Goal: Information Seeking & Learning: Learn about a topic

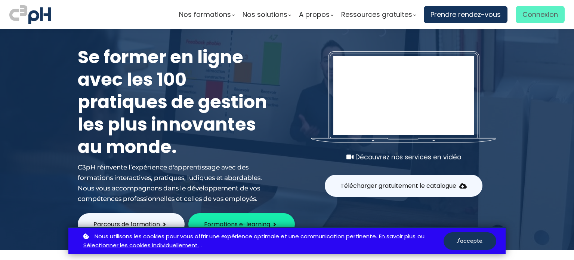
type input "[PERSON_NAME][EMAIL_ADDRESS][PERSON_NAME][DOMAIN_NAME]"
click at [530, 14] on span "Connexion" at bounding box center [541, 14] width 36 height 11
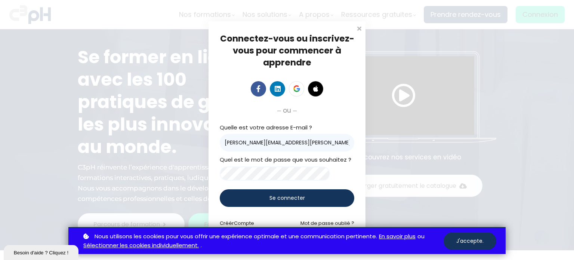
click at [278, 198] on span "Se connecter" at bounding box center [288, 198] width 36 height 8
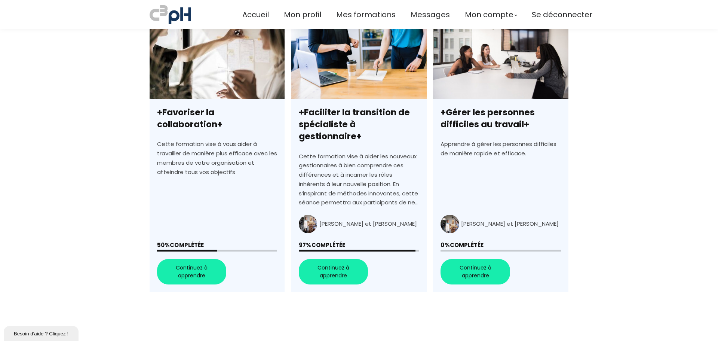
scroll to position [187, 0]
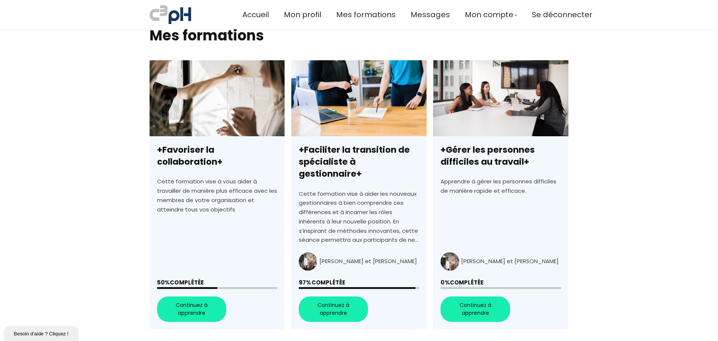
click at [197, 215] on link "+Favoriser la collaboration+" at bounding box center [217, 194] width 135 height 269
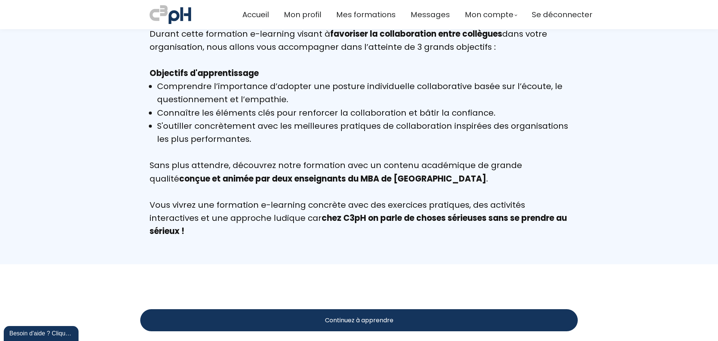
scroll to position [748, 0]
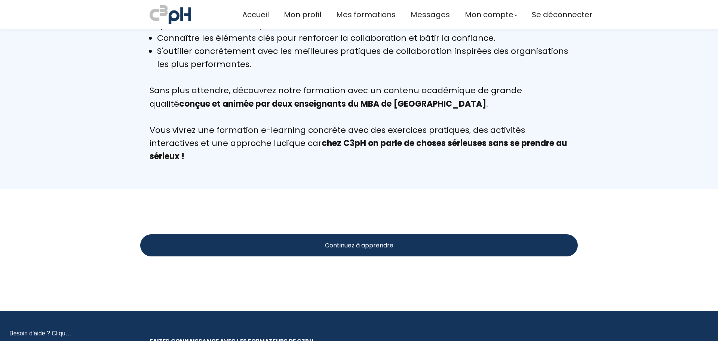
click at [394, 250] on div "Continuez à apprendre" at bounding box center [359, 245] width 438 height 22
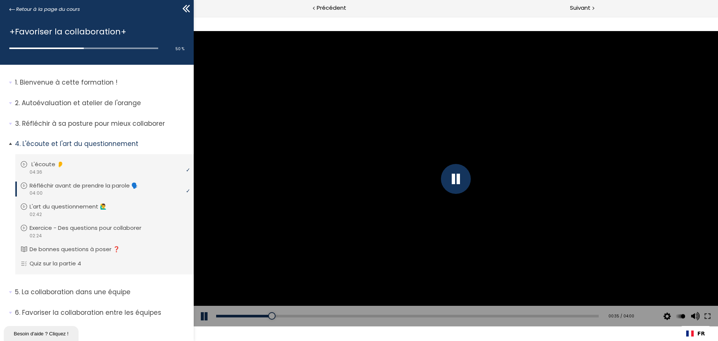
click at [66, 169] on div "video 04:36" at bounding box center [103, 171] width 167 height 7
click at [705, 314] on button at bounding box center [707, 316] width 13 height 21
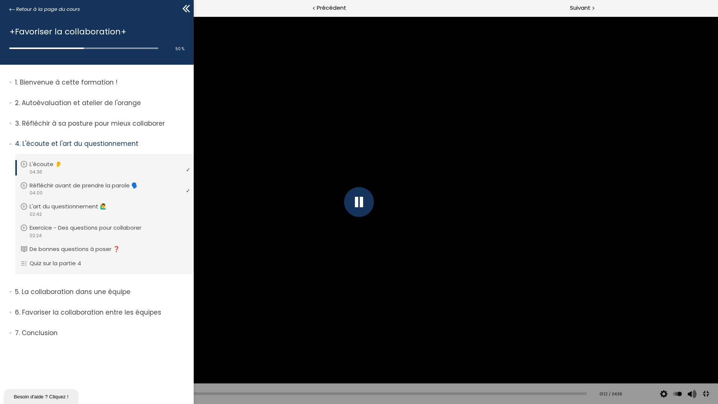
drag, startPoint x: 166, startPoint y: 393, endPoint x: 115, endPoint y: 390, distance: 50.9
click at [166, 340] on div at bounding box center [169, 393] width 7 height 7
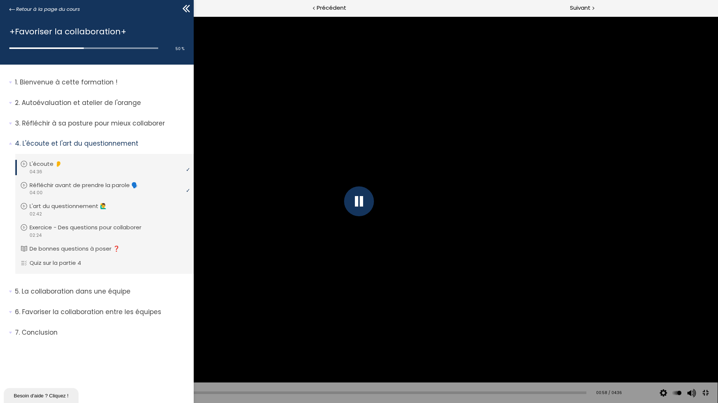
click at [262, 190] on div at bounding box center [358, 201] width 717 height 403
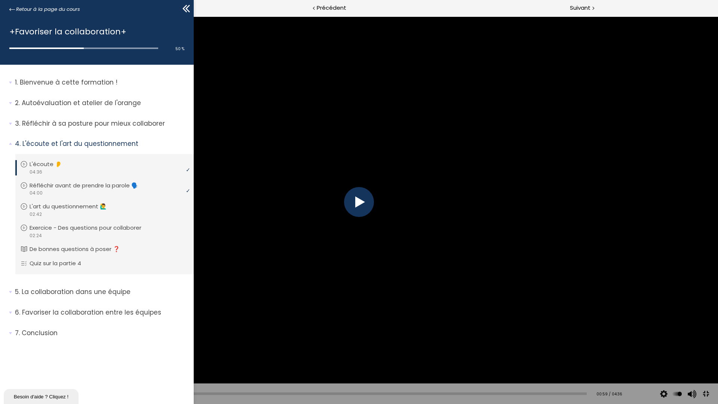
click at [12, 340] on button at bounding box center [11, 393] width 22 height 21
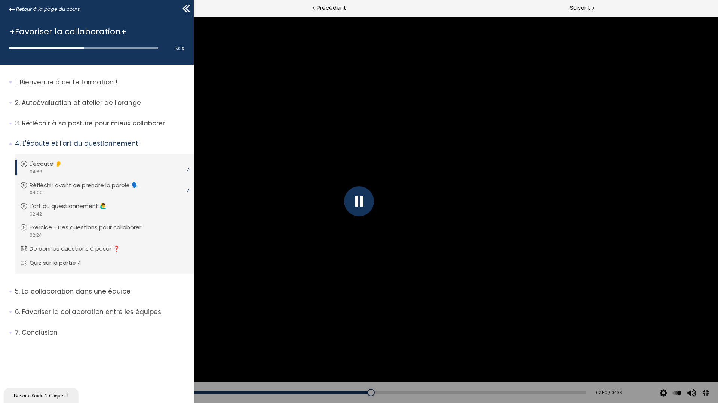
click at [441, 340] on div at bounding box center [358, 201] width 717 height 403
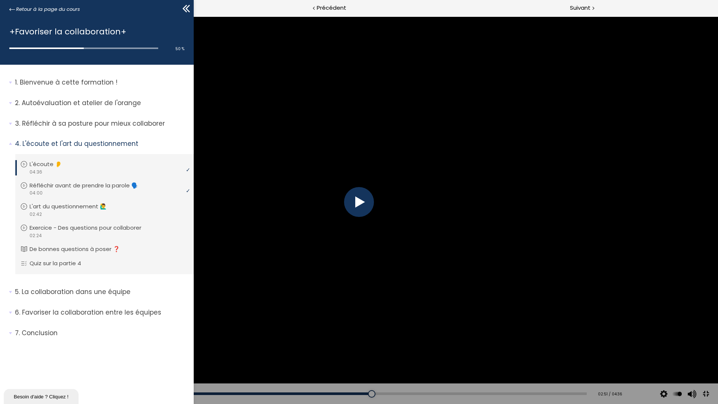
click at [375, 302] on div at bounding box center [359, 202] width 718 height 404
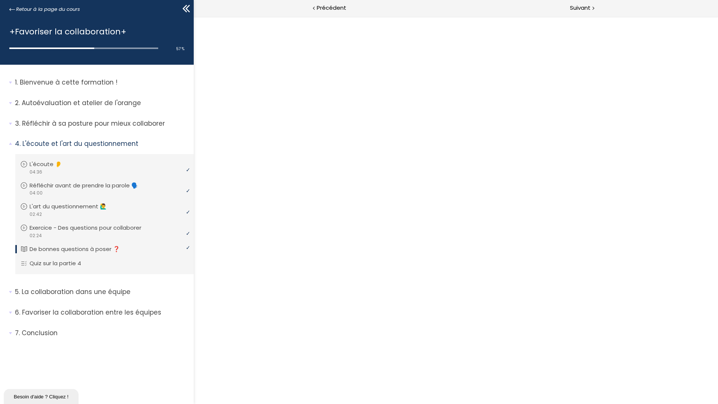
click at [77, 36] on link "COMMENCER LE MODULE" at bounding box center [40, 33] width 74 height 6
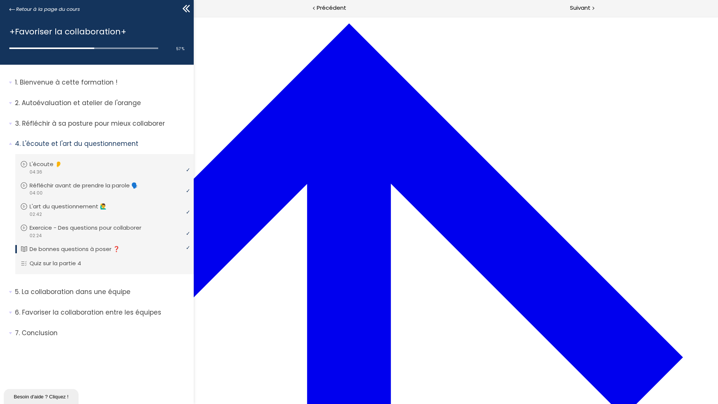
scroll to position [112, 0]
drag, startPoint x: 318, startPoint y: 253, endPoint x: 187, endPoint y: 238, distance: 132.1
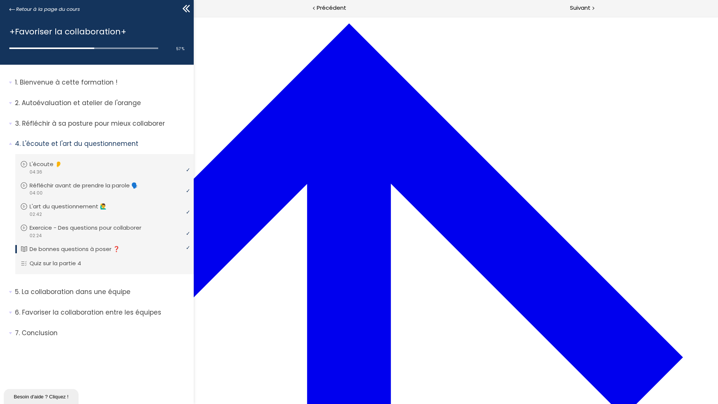
scroll to position [897, 0]
drag, startPoint x: 245, startPoint y: 117, endPoint x: 429, endPoint y: 329, distance: 280.4
copy ul "Comment pouvons-nous travailler ensemble pour atteindre notre objectif commun ?…"
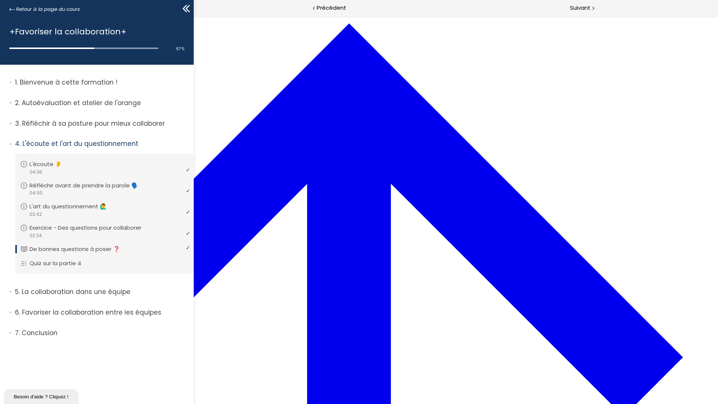
drag, startPoint x: 356, startPoint y: 332, endPoint x: 251, endPoint y: 117, distance: 239.8
copy ul "Comment pouvons-nous travailler ensemble pour atteindre notre objectif commun ?…"
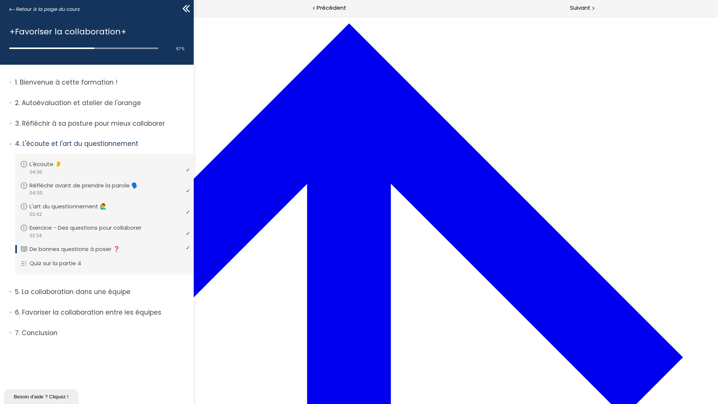
scroll to position [1360, 0]
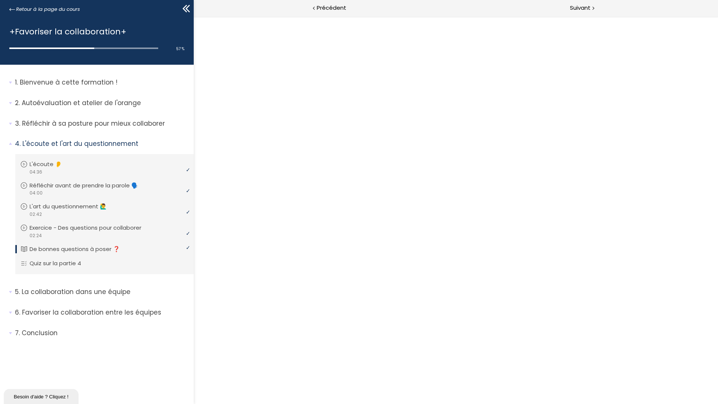
click at [74, 36] on link "REPRENDRE LE MODULE" at bounding box center [38, 33] width 71 height 6
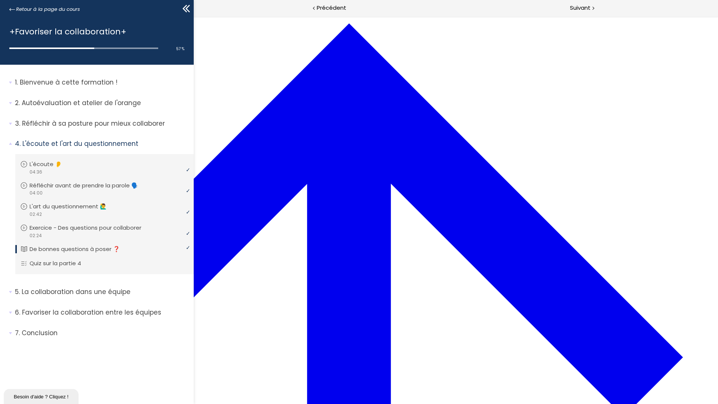
scroll to position [1360, 0]
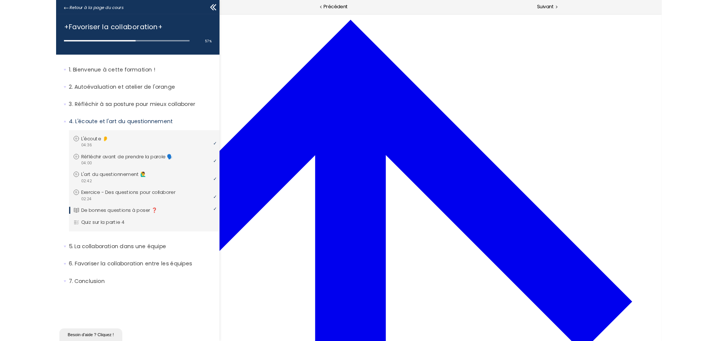
scroll to position [0, 0]
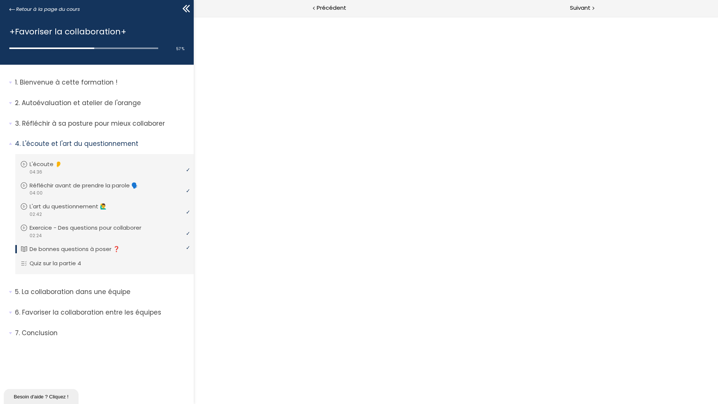
click at [640, 94] on div "Aperçu du cours" at bounding box center [359, 94] width 712 height 0
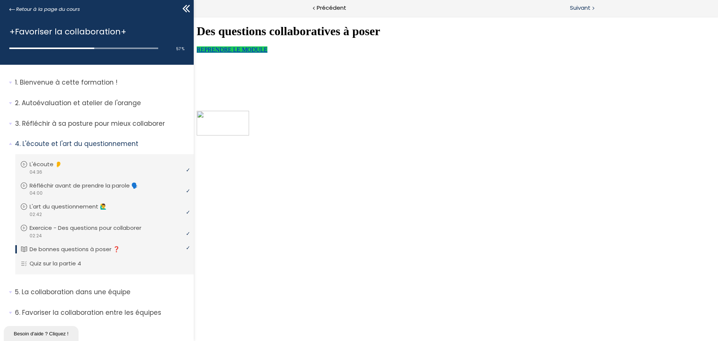
click at [576, 8] on span "Suivant" at bounding box center [580, 7] width 21 height 9
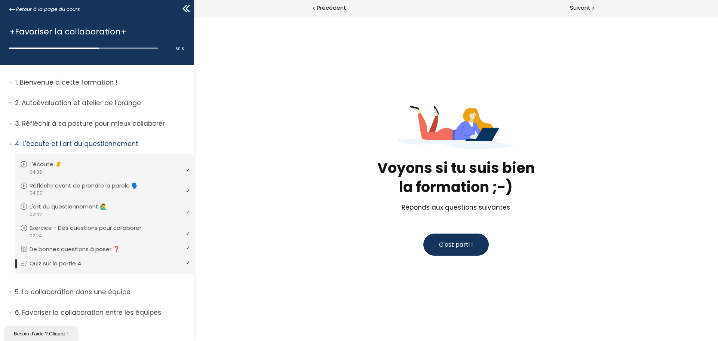
click at [459, 245] on span "C'est parti !" at bounding box center [456, 244] width 34 height 9
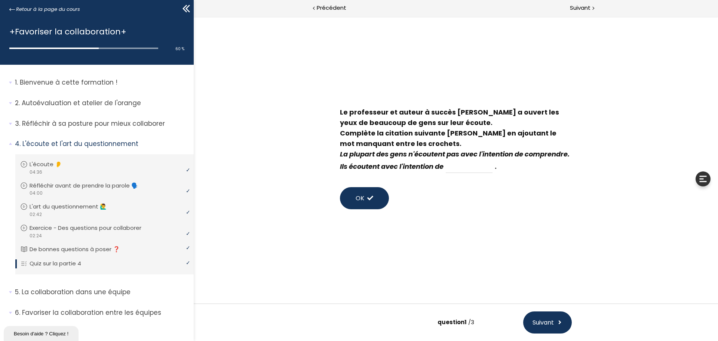
click at [561, 320] on span at bounding box center [560, 321] width 6 height 9
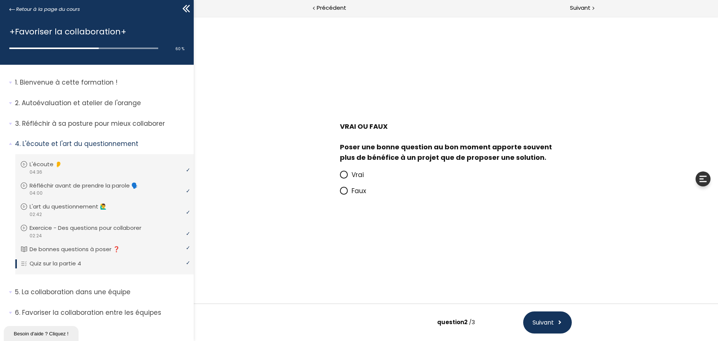
click at [338, 173] on div "Vrai Faux" at bounding box center [455, 183] width 247 height 40
click at [343, 175] on icon at bounding box center [343, 174] width 4 height 4
click at [340, 177] on input "Vrai" at bounding box center [340, 177] width 0 height 0
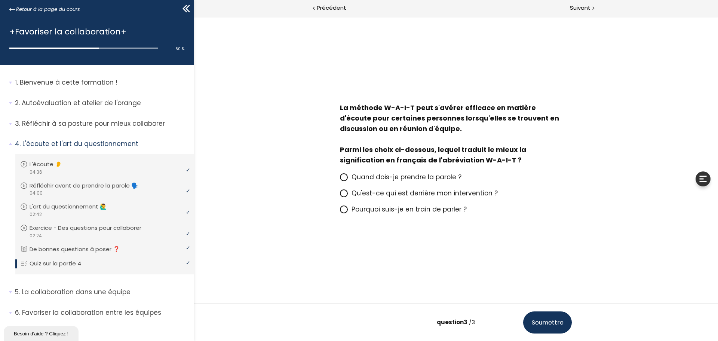
click at [343, 207] on icon at bounding box center [343, 209] width 4 height 4
click at [340, 211] on input "Pourquoi suis-je en train de parler ?" at bounding box center [340, 211] width 0 height 0
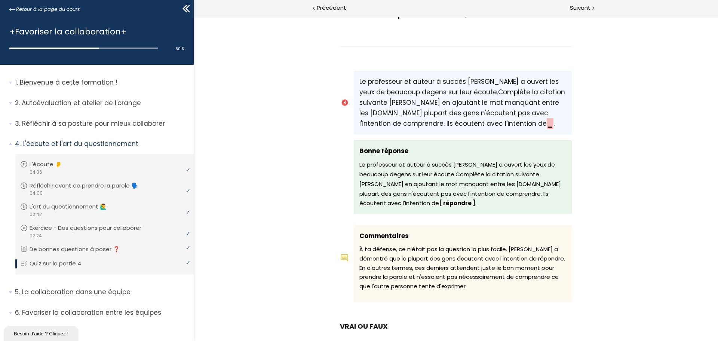
scroll to position [75, 0]
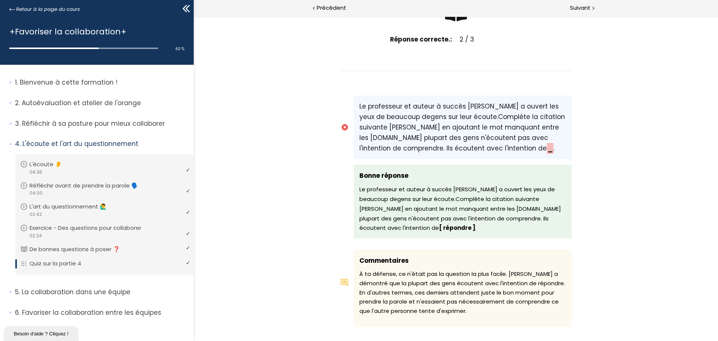
click at [439, 229] on b "[ répondre ]" at bounding box center [457, 228] width 36 height 8
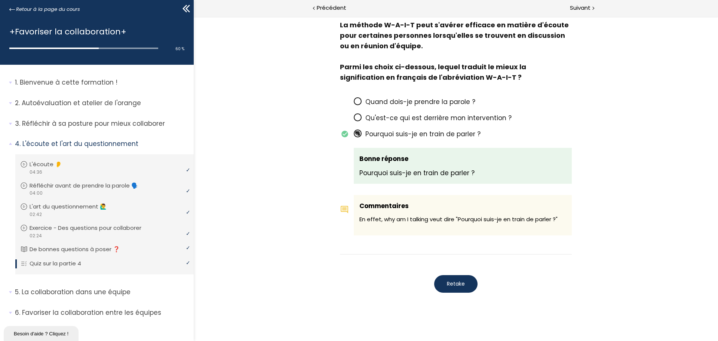
scroll to position [598, 0]
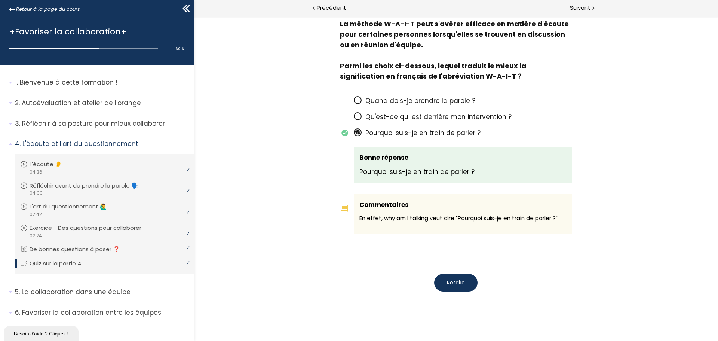
click at [449, 278] on button "Retake" at bounding box center [455, 283] width 43 height 18
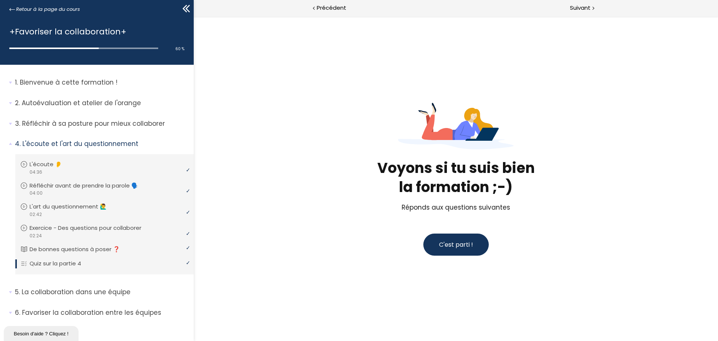
scroll to position [0, 0]
click at [452, 247] on span "C'est parti !" at bounding box center [456, 244] width 34 height 9
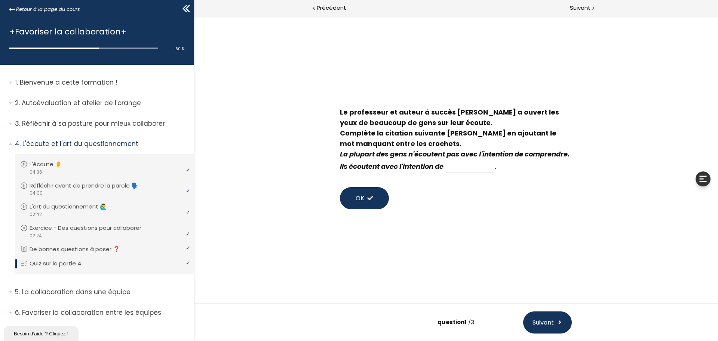
click at [544, 330] on button "Suivant" at bounding box center [547, 322] width 49 height 22
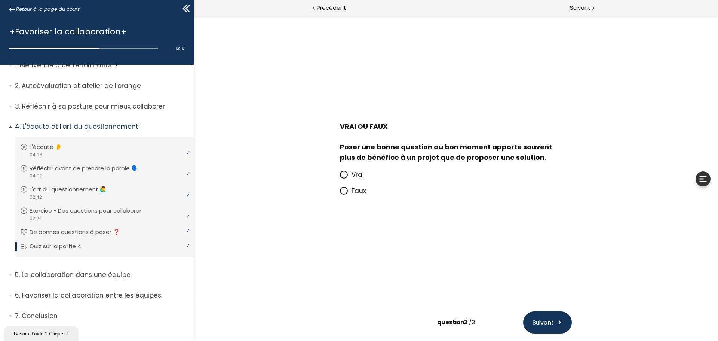
scroll to position [27, 0]
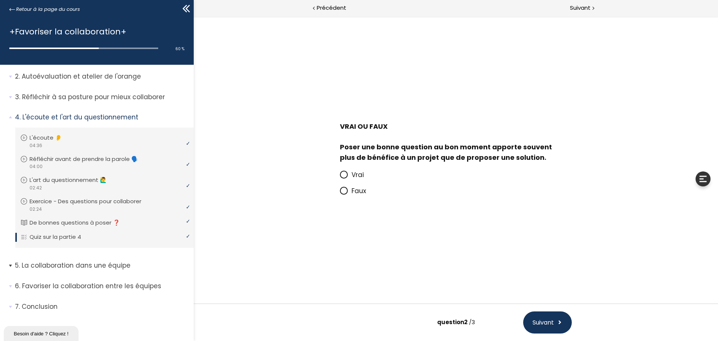
click at [66, 268] on p "La collaboration dans une équipe" at bounding box center [101, 265] width 173 height 9
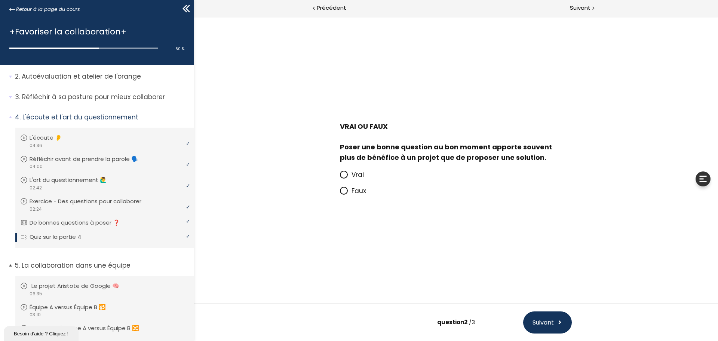
scroll to position [101, 0]
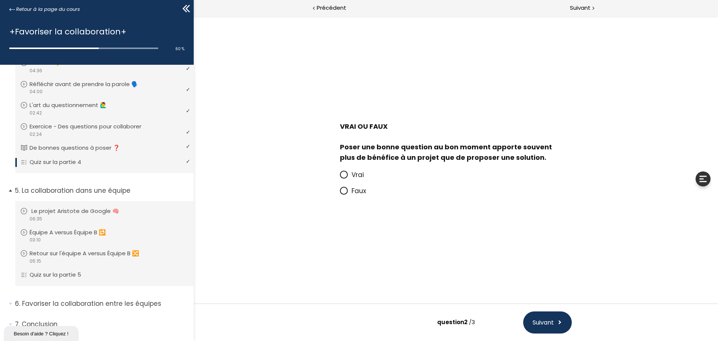
click at [95, 218] on div "video 06:35" at bounding box center [103, 218] width 167 height 7
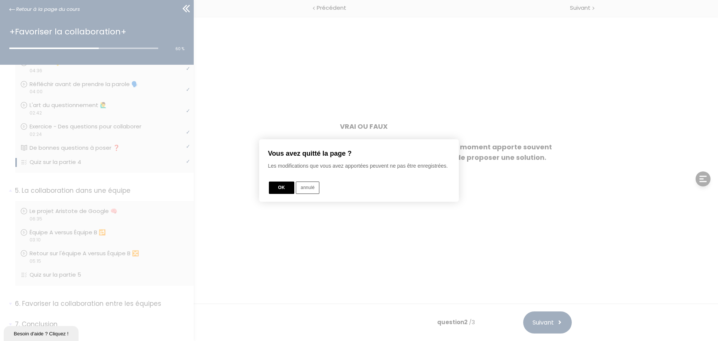
click at [288, 190] on button "OK" at bounding box center [281, 187] width 25 height 12
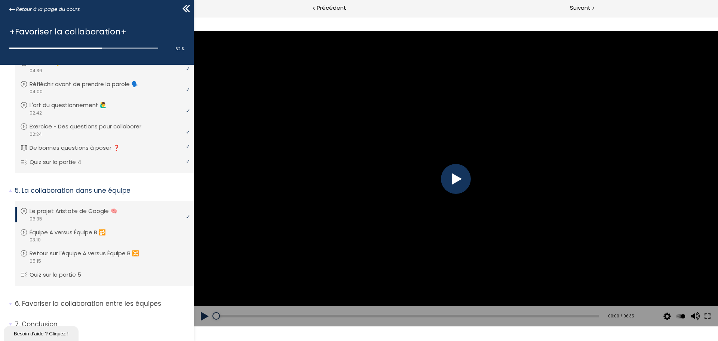
click at [432, 174] on div at bounding box center [456, 178] width 524 height 295
click at [444, 187] on div at bounding box center [456, 179] width 30 height 30
click at [44, 252] on p "Retour sur l'équipe A versus Équipe B 🔀" at bounding box center [91, 253] width 121 height 8
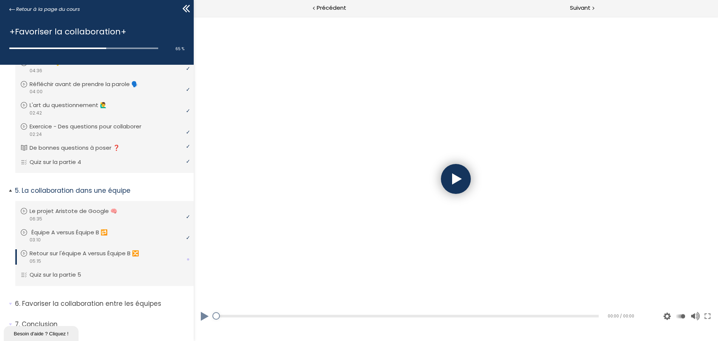
click at [47, 228] on p "Équipe A versus Équipe B 🔂" at bounding box center [75, 232] width 88 height 8
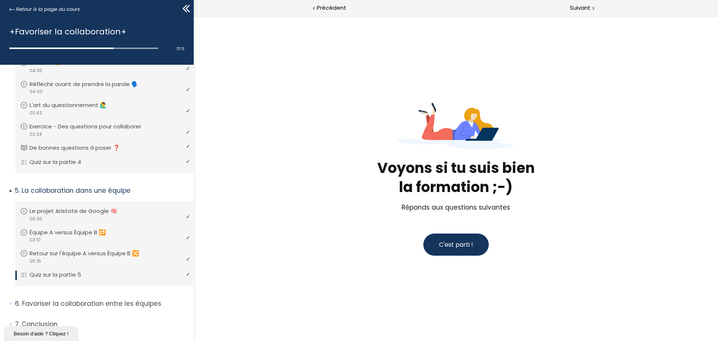
scroll to position [119, 0]
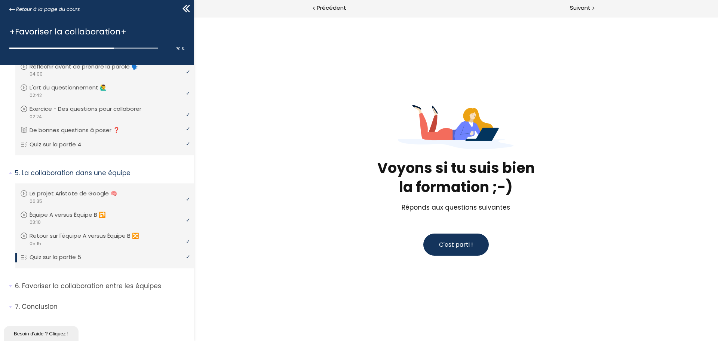
click at [448, 247] on span "C'est parti !" at bounding box center [456, 244] width 34 height 9
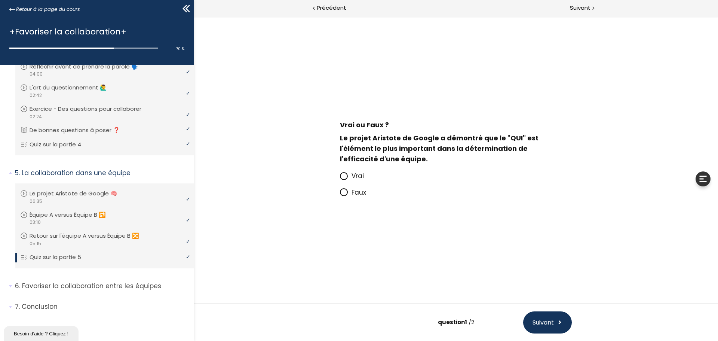
click at [360, 195] on span "Faux" at bounding box center [359, 192] width 15 height 9
click at [340, 194] on input "Faux" at bounding box center [340, 194] width 0 height 0
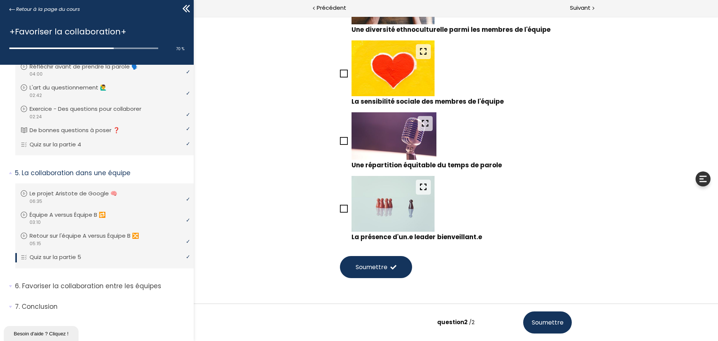
scroll to position [187, 0]
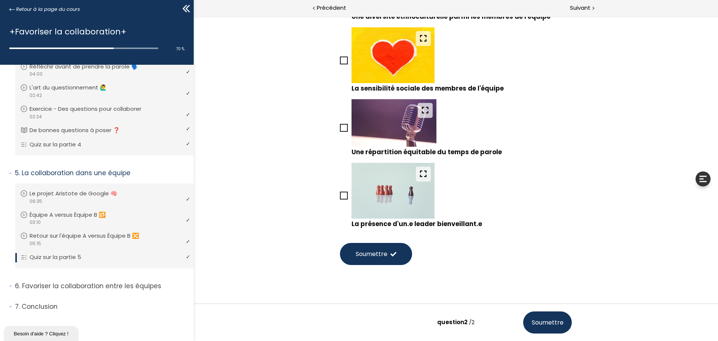
click at [400, 197] on img at bounding box center [393, 190] width 83 height 55
click at [340, 198] on input "La présence d'un.e leader bienveillant.e" at bounding box center [340, 198] width 0 height 0
click at [365, 246] on button "Soumettre" at bounding box center [376, 254] width 72 height 22
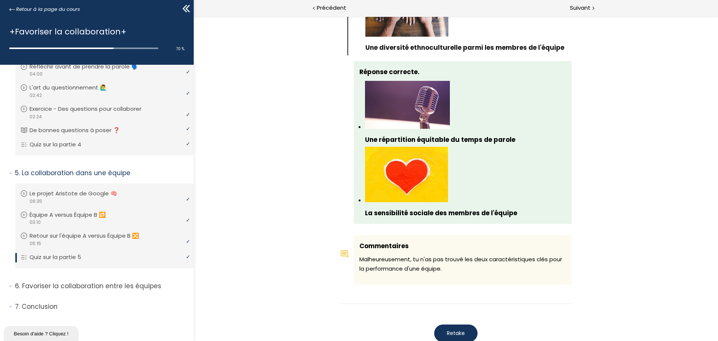
scroll to position [748, 0]
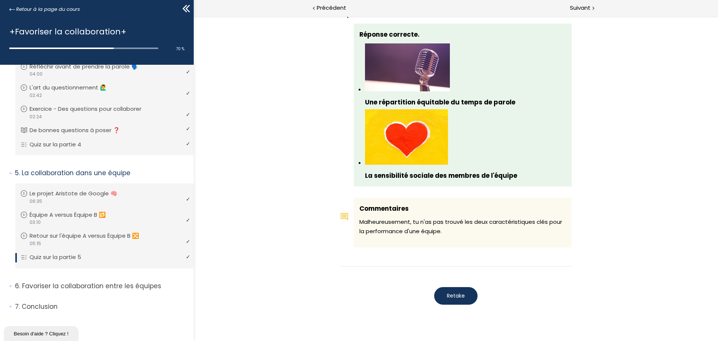
click at [466, 294] on button "Retake" at bounding box center [455, 296] width 43 height 18
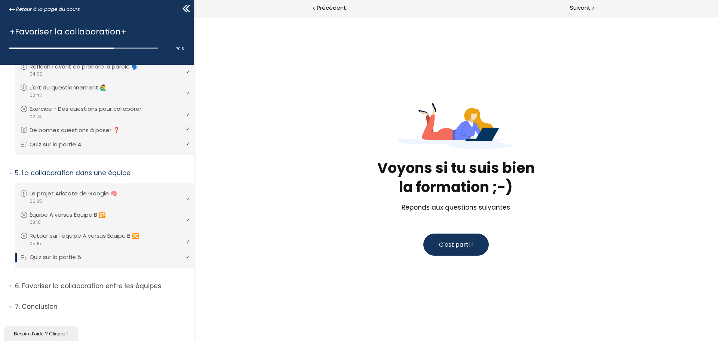
scroll to position [0, 0]
click at [469, 253] on button "C'est parti !" at bounding box center [455, 244] width 65 height 22
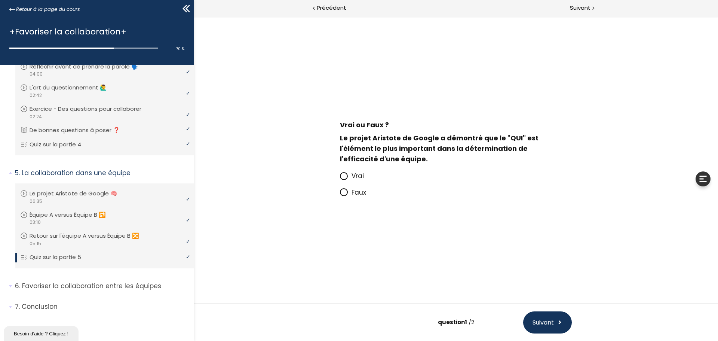
click at [348, 194] on span at bounding box center [346, 192] width 12 height 9
click at [340, 194] on input "Faux" at bounding box center [340, 194] width 0 height 0
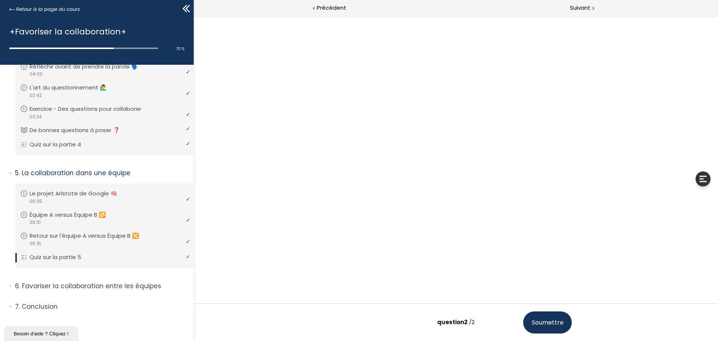
scroll to position [47, 0]
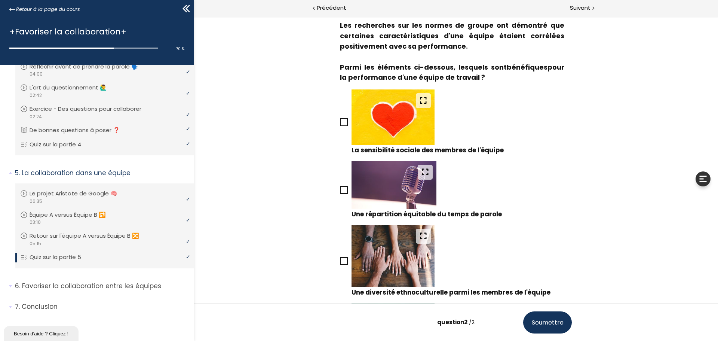
click at [352, 189] on img at bounding box center [394, 185] width 85 height 48
click at [340, 192] on input "Une répartition équitable du temps de parole" at bounding box center [340, 192] width 0 height 0
click at [343, 120] on icon at bounding box center [344, 122] width 6 height 6
click at [340, 124] on input "La sensibilité sociale des membres de l'équipe" at bounding box center [340, 124] width 0 height 0
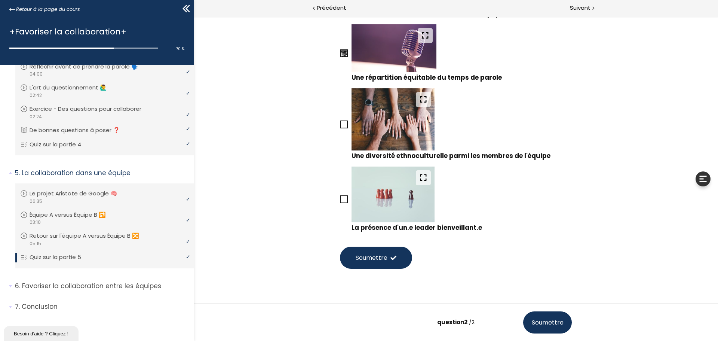
scroll to position [196, 0]
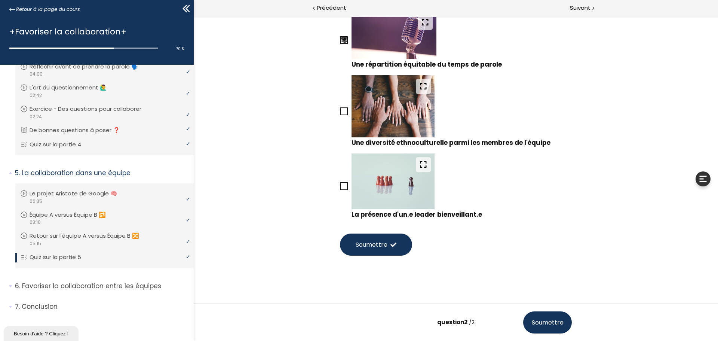
click at [556, 325] on span "Soumettre" at bounding box center [548, 321] width 32 height 9
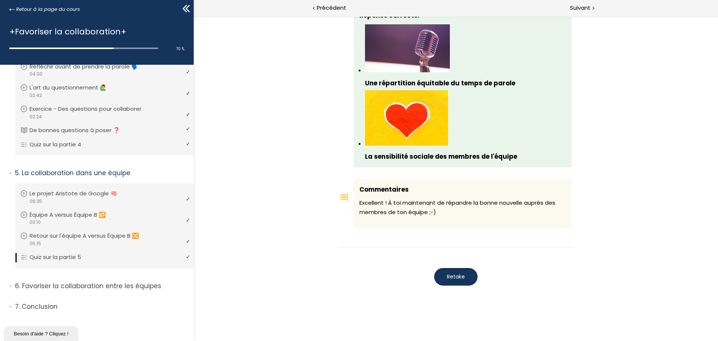
scroll to position [770, 0]
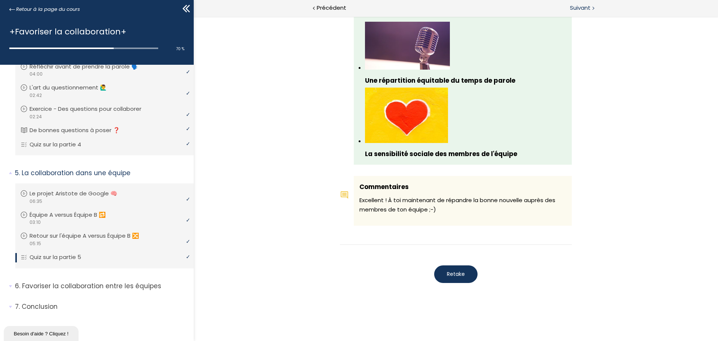
click at [586, 2] on div "Suivant" at bounding box center [587, 8] width 262 height 17
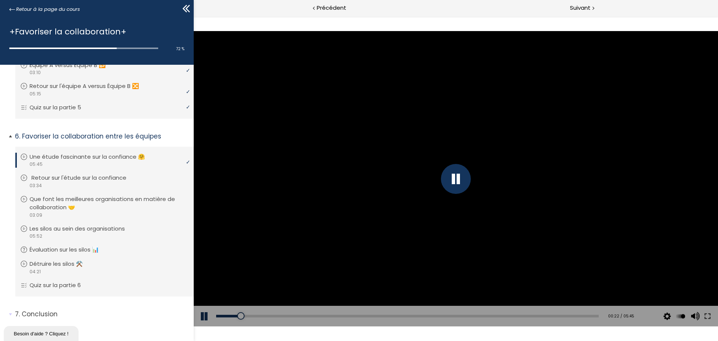
scroll to position [276, 0]
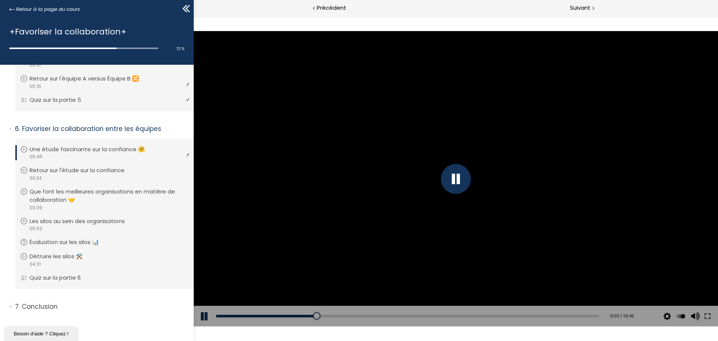
click at [454, 182] on div at bounding box center [456, 179] width 30 height 30
click at [202, 316] on button at bounding box center [205, 316] width 22 height 21
click at [461, 177] on div at bounding box center [456, 179] width 30 height 30
click at [458, 179] on div at bounding box center [456, 179] width 30 height 30
drag, startPoint x: 447, startPoint y: 316, endPoint x: 398, endPoint y: 314, distance: 48.3
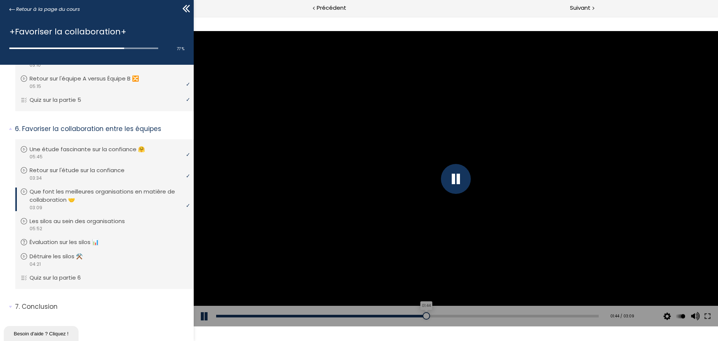
click at [423, 314] on div at bounding box center [426, 315] width 7 height 7
click at [300, 316] on div "00:41" at bounding box center [407, 315] width 383 height 3
click at [200, 310] on button at bounding box center [205, 316] width 22 height 21
click at [353, 215] on div at bounding box center [456, 178] width 524 height 295
drag, startPoint x: 352, startPoint y: 317, endPoint x: 193, endPoint y: 309, distance: 158.8
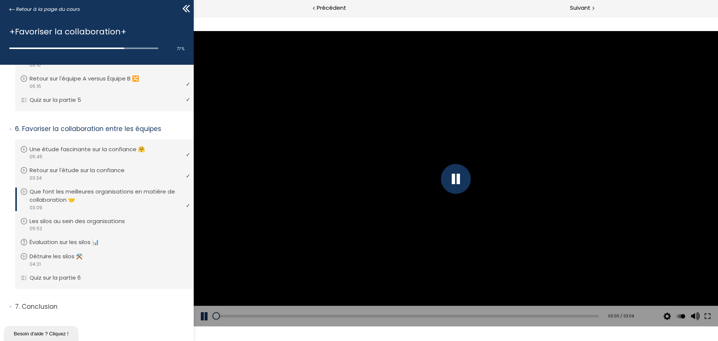
click at [194, 309] on div "Add chapter 00:00 00:00 / 03:09 Subtitles None Auto 2024p 1012p 674p 506p 336p …" at bounding box center [456, 316] width 524 height 21
click at [339, 314] on div "01:01" at bounding box center [407, 315] width 383 height 3
drag, startPoint x: 339, startPoint y: 314, endPoint x: 328, endPoint y: 316, distance: 11.4
click at [328, 316] on div at bounding box center [328, 315] width 7 height 7
click at [508, 314] on div "02:27" at bounding box center [407, 315] width 383 height 3
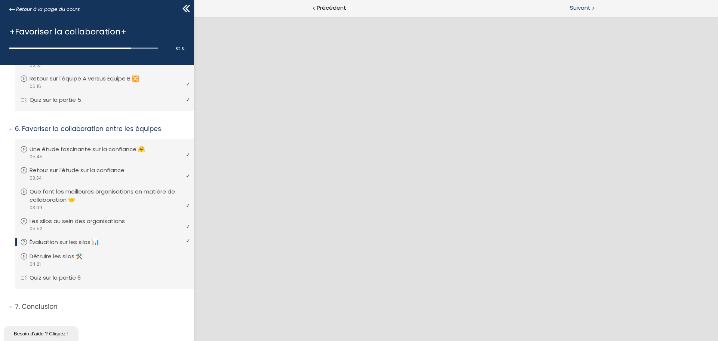
click at [581, 8] on span "Suivant" at bounding box center [580, 7] width 21 height 9
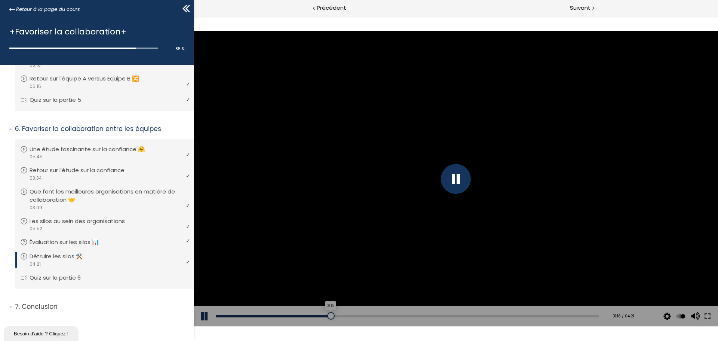
click at [329, 315] on div "01:18" at bounding box center [407, 315] width 383 height 3
click at [316, 315] on div "01:10" at bounding box center [407, 315] width 383 height 3
click at [361, 315] on div "01:40" at bounding box center [407, 315] width 383 height 3
click at [339, 314] on div "01:24" at bounding box center [407, 315] width 383 height 3
click at [313, 312] on div "Add chapter 01:06" at bounding box center [407, 316] width 383 height 21
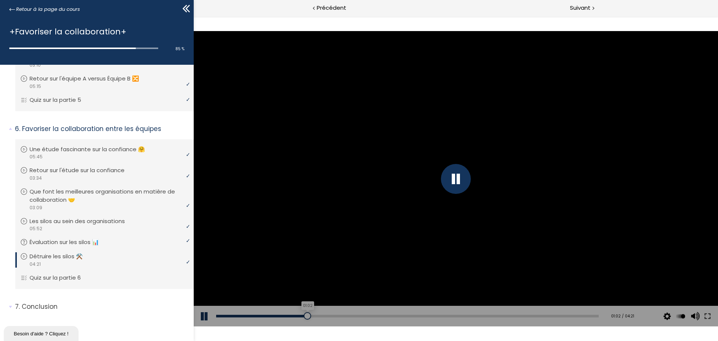
click at [306, 316] on div "01:02" at bounding box center [407, 315] width 383 height 3
click at [572, 12] on span "Suivant" at bounding box center [580, 7] width 21 height 9
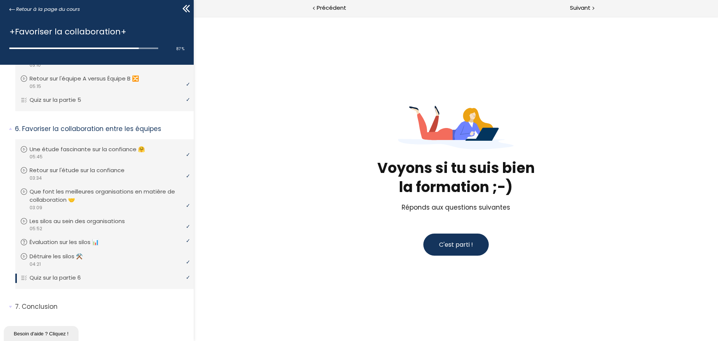
click at [478, 246] on button "C'est parti !" at bounding box center [455, 244] width 65 height 22
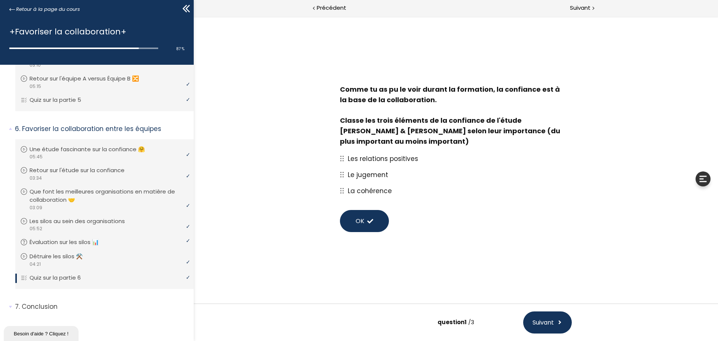
click at [349, 224] on button "OK" at bounding box center [364, 221] width 49 height 22
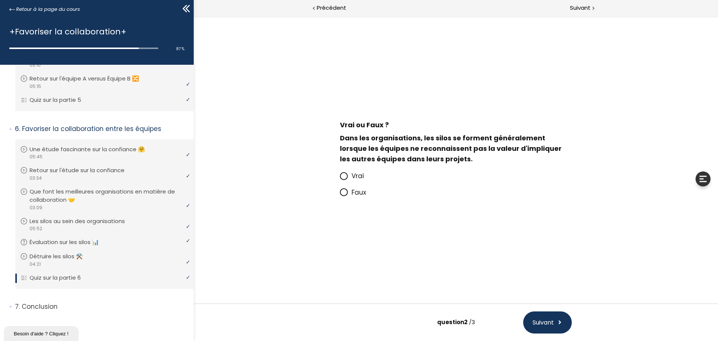
click at [344, 172] on span at bounding box center [344, 176] width 8 height 8
click at [340, 178] on input "Vrai" at bounding box center [340, 178] width 0 height 0
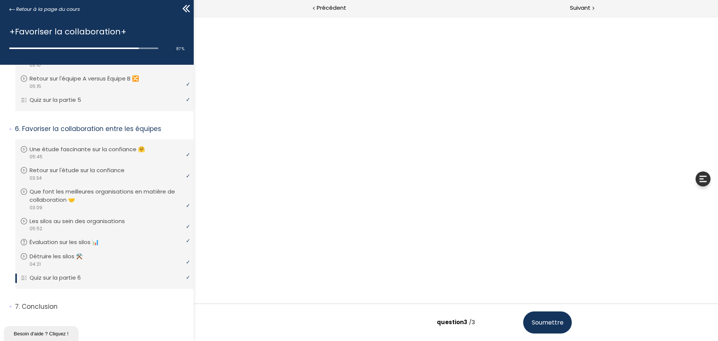
scroll to position [9, 0]
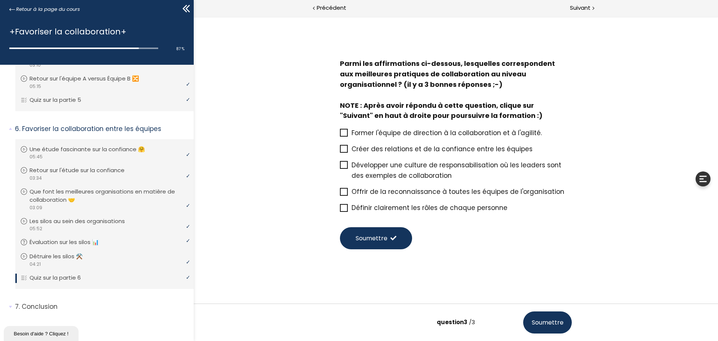
click at [341, 205] on icon at bounding box center [344, 208] width 6 height 6
click at [340, 210] on input "Définir clairement les rôles de chaque personne" at bounding box center [340, 210] width 0 height 0
click at [343, 151] on icon at bounding box center [344, 149] width 6 height 6
click at [340, 151] on input "Créer des relations et de la confiance entre les équipes" at bounding box center [340, 151] width 0 height 0
click at [342, 166] on icon at bounding box center [344, 165] width 6 height 6
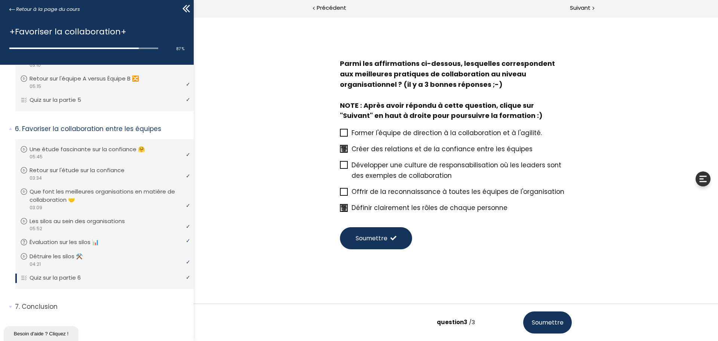
click at [340, 167] on input "Développer une culture de responsabilisation où les leaders sont des exemples d…" at bounding box center [340, 167] width 0 height 0
click at [552, 326] on span "Soumettre" at bounding box center [548, 321] width 32 height 9
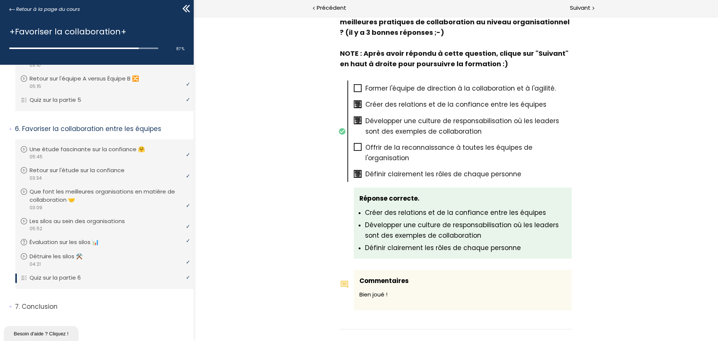
scroll to position [608, 0]
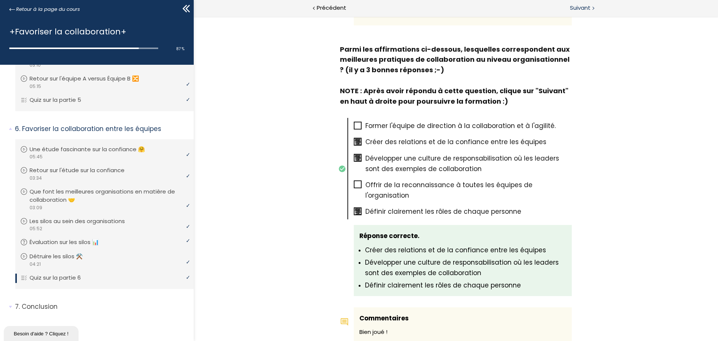
click at [585, 8] on span "Suivant" at bounding box center [580, 7] width 21 height 9
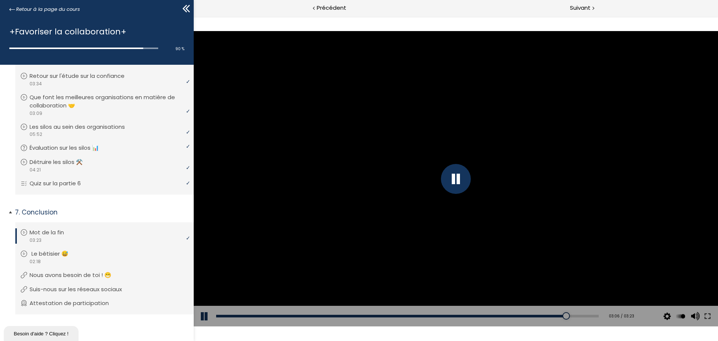
scroll to position [375, 0]
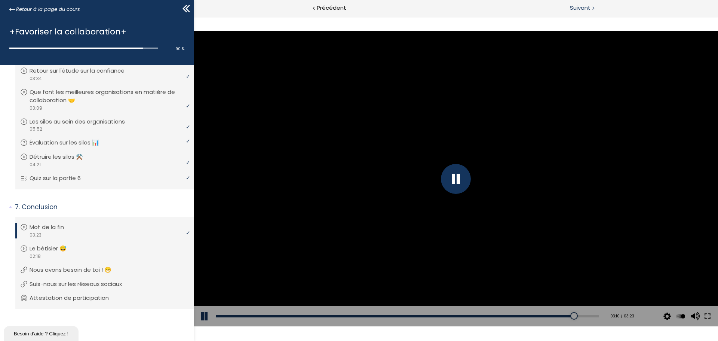
click at [579, 10] on span "Suivant" at bounding box center [580, 7] width 21 height 9
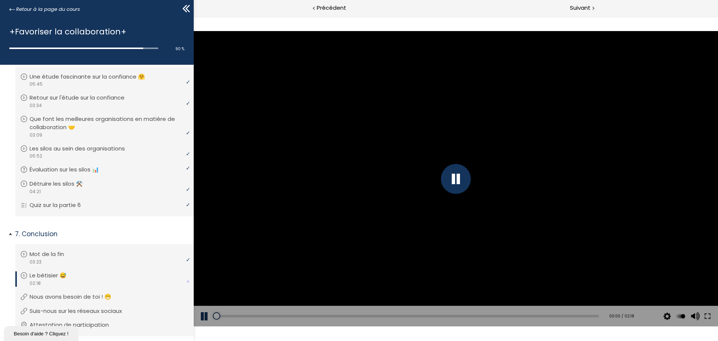
scroll to position [338, 0]
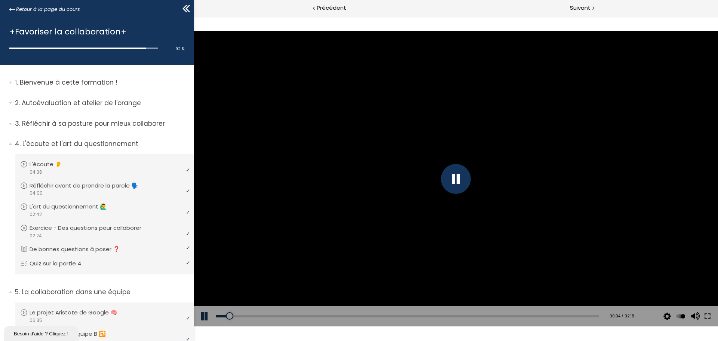
scroll to position [338, 0]
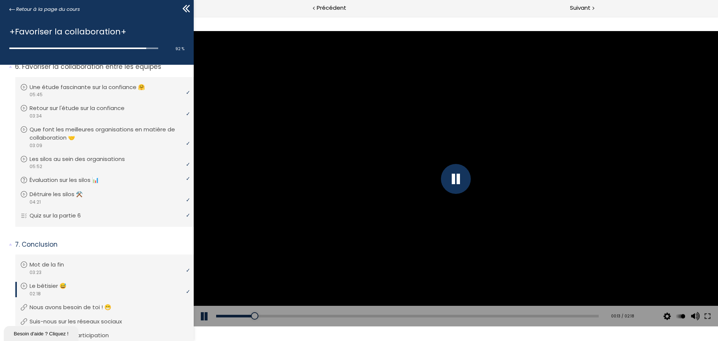
drag, startPoint x: 254, startPoint y: 315, endPoint x: 210, endPoint y: 309, distance: 44.2
click at [210, 309] on div "Add chapter 00:13 00:13 / 02:18 Subtitles None Auto 2024p 1012p 674p 506p 336p …" at bounding box center [456, 316] width 524 height 21
drag, startPoint x: 237, startPoint y: 316, endPoint x: 182, endPoint y: 310, distance: 56.1
click at [194, 16] on html "Click for sound @keyframes VOLUME_SMALL_WAVE_FLASH { 0% { opacity: 0; } 33% { o…" at bounding box center [456, 16] width 524 height 0
click at [203, 316] on button at bounding box center [205, 316] width 22 height 21
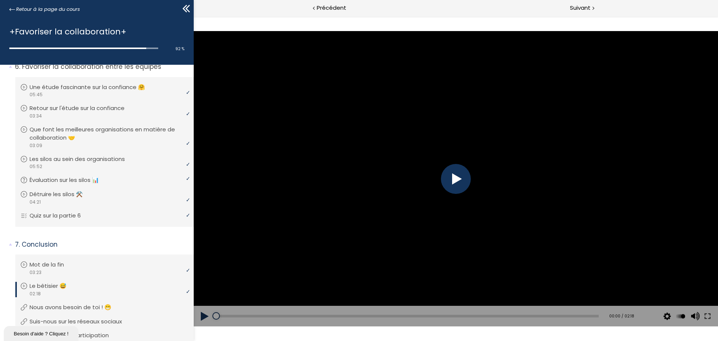
drag, startPoint x: 225, startPoint y: 316, endPoint x: 200, endPoint y: 312, distance: 25.5
click at [200, 312] on div "Add chapter 00:00 00:00 / 02:18 Subtitles None Auto 2024p 1012p 674p 506p 336p …" at bounding box center [456, 316] width 524 height 21
click at [444, 195] on div at bounding box center [456, 178] width 524 height 295
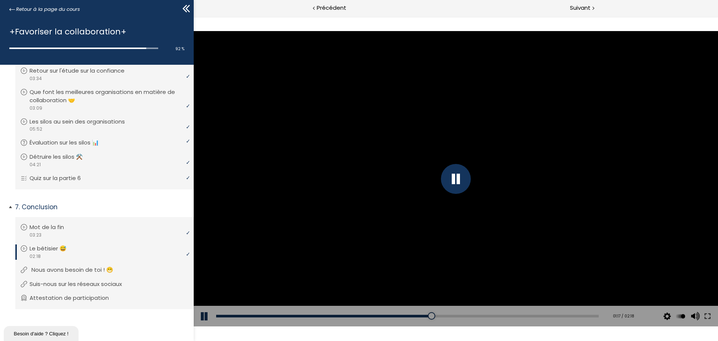
click at [111, 268] on p "Nous avons besoin de toi ! 😁" at bounding box center [77, 270] width 93 height 8
click at [112, 250] on link "Le bêtisier 😅" at bounding box center [103, 248] width 167 height 8
click at [86, 301] on li "Vous devez avoir terminé l'unité (Attestation de participation) pour pouvoir co…" at bounding box center [104, 298] width 178 height 21
click at [83, 301] on p "Attestation de participation" at bounding box center [76, 298] width 90 height 8
click at [65, 286] on p "Suis-nous sur les réseaux sociaux" at bounding box center [83, 284] width 104 height 8
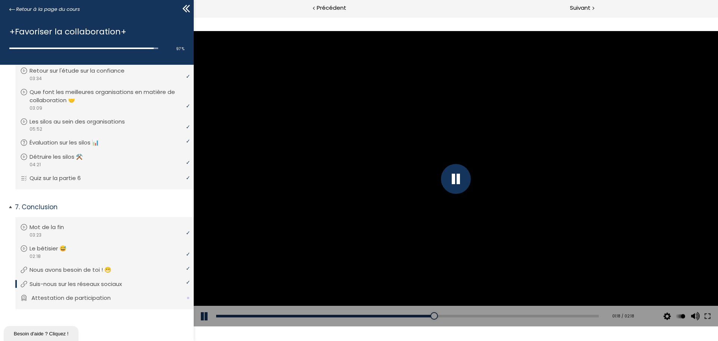
click at [77, 304] on li "Vous devez avoir terminé l'unité (Attestation de participation) pour pouvoir co…" at bounding box center [104, 298] width 178 height 21
click at [67, 10] on span "Retour à la page du cours" at bounding box center [48, 9] width 64 height 8
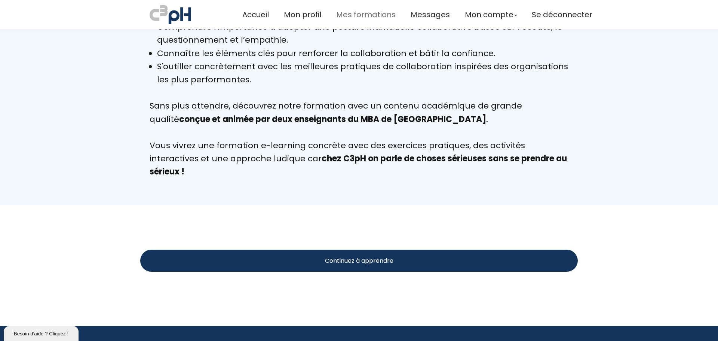
click at [349, 14] on span "Mes formations" at bounding box center [365, 15] width 59 height 12
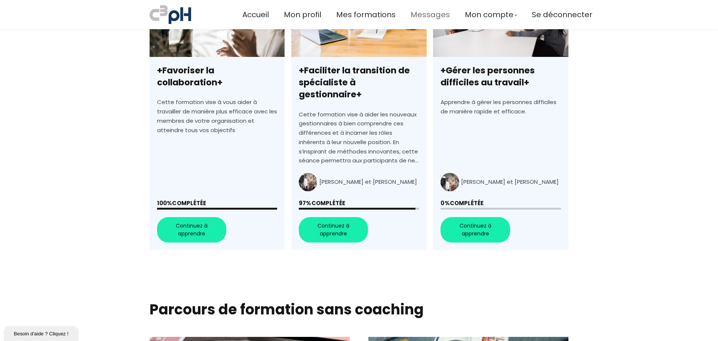
scroll to position [266, 0]
click at [381, 15] on span "Mes formations" at bounding box center [365, 15] width 59 height 12
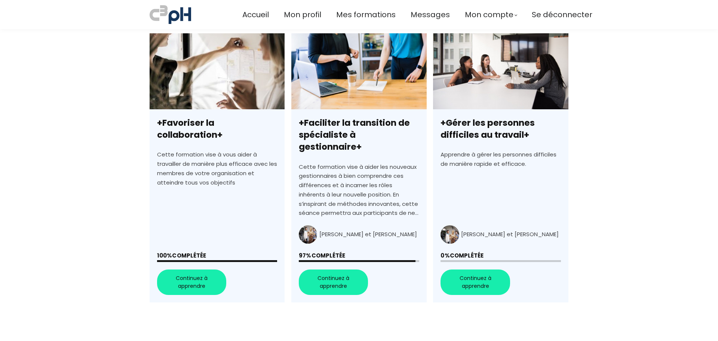
scroll to position [214, 0]
click at [345, 274] on link "+Faciliter la transition de spécialiste à gestionnaire+" at bounding box center [358, 167] width 135 height 269
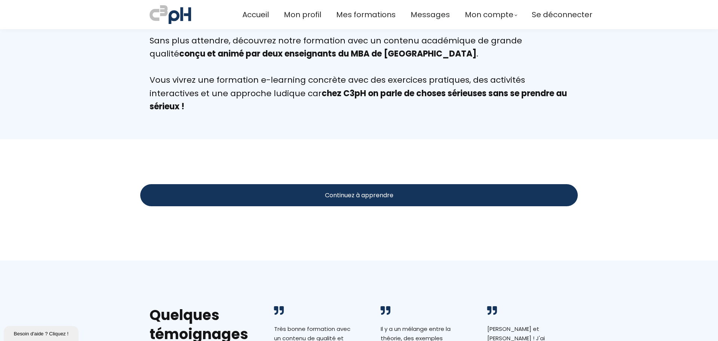
scroll to position [673, 0]
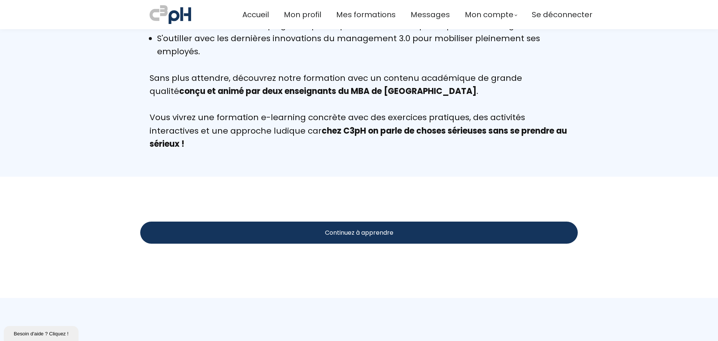
click at [470, 196] on section "Continuez à apprendre 01 Bienvenue à cette formation ! Gratuit Présentation des…" at bounding box center [359, 237] width 718 height 121
click at [455, 226] on div "Continuez à apprendre" at bounding box center [359, 232] width 438 height 22
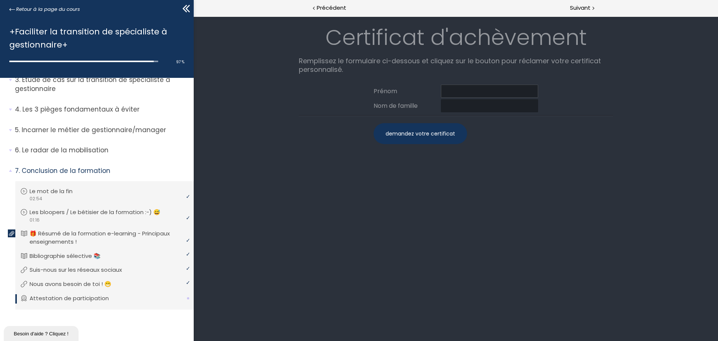
click at [461, 93] on input at bounding box center [489, 91] width 97 height 13
type input "[PERSON_NAME]"
click at [426, 136] on div "demandez votre certificat" at bounding box center [420, 133] width 93 height 21
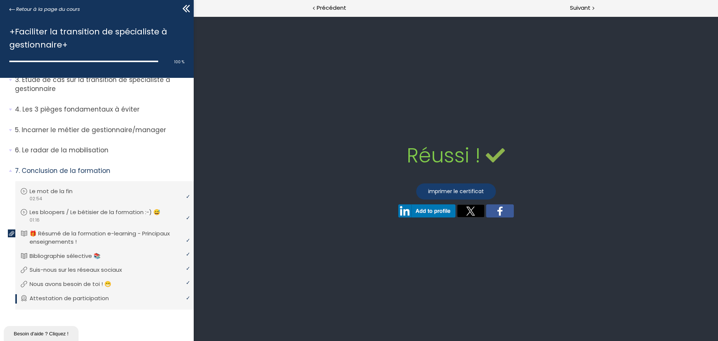
click at [455, 194] on link "imprimer le certificat" at bounding box center [456, 191] width 80 height 16
click at [395, 82] on div "Réussi ! Echoué ! Réponse correcte. Réponse incorrecte." at bounding box center [455, 178] width 509 height 324
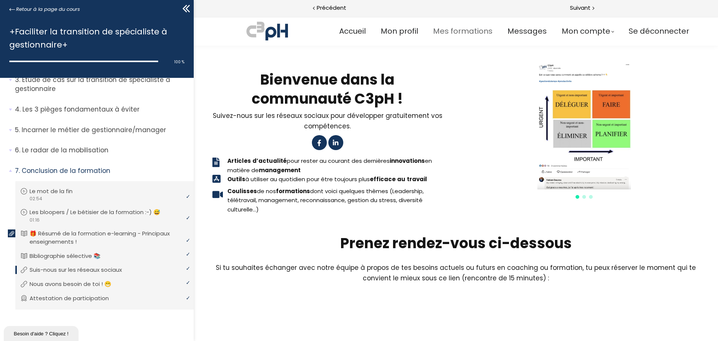
click at [442, 28] on span "Mes formations" at bounding box center [462, 31] width 59 height 12
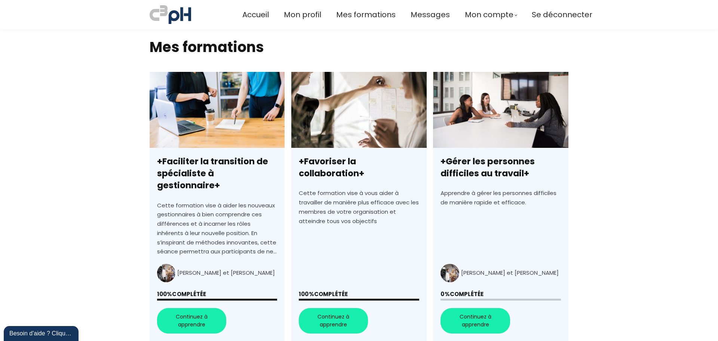
scroll to position [187, 0]
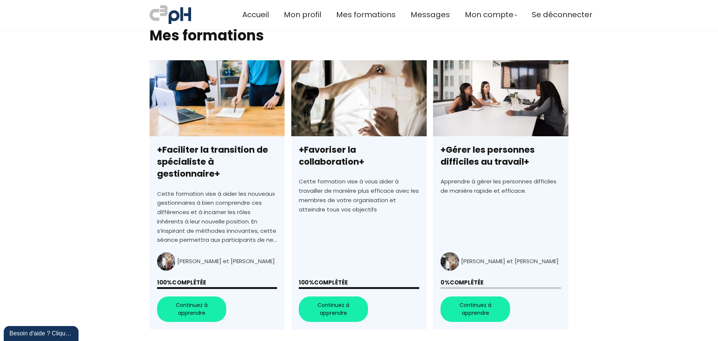
click at [479, 306] on link "+Gérer les personnes difficiles au travail+" at bounding box center [500, 194] width 135 height 269
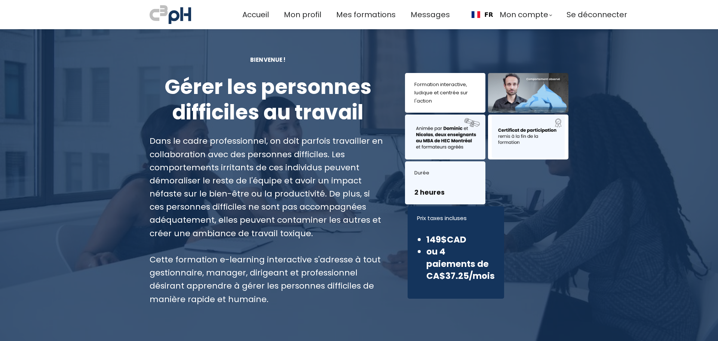
click at [367, 283] on div "Dans le cadre professionnel, on doit parfois travailler en collaboration avec d…" at bounding box center [268, 219] width 237 height 171
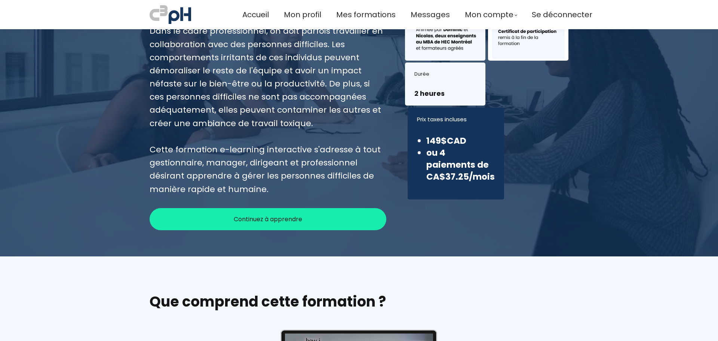
scroll to position [242, 0]
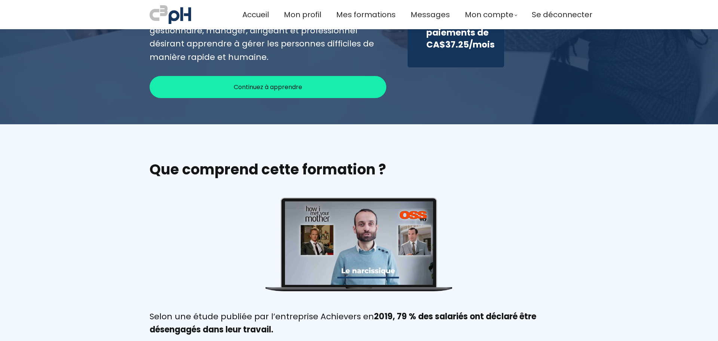
click at [328, 76] on div "Continuez à apprendre" at bounding box center [268, 87] width 237 height 22
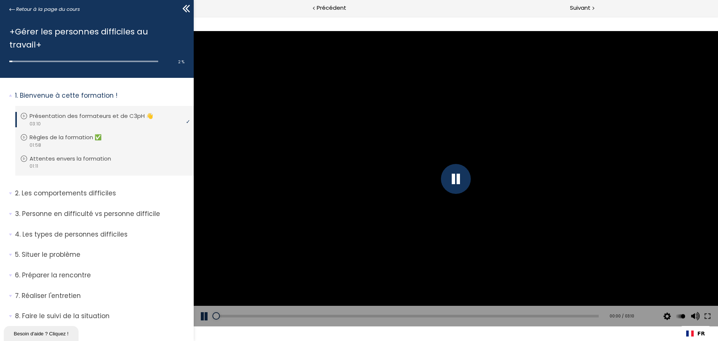
drag, startPoint x: 256, startPoint y: 317, endPoint x: 223, endPoint y: 286, distance: 44.7
click at [194, 16] on html "The video is loading... Click for sound @keyframes VOLUME_SMALL_WAVE_FLASH { 0%…" at bounding box center [456, 16] width 524 height 0
click at [470, 314] on div "02:08" at bounding box center [407, 315] width 383 height 3
click at [420, 317] on div "01:43" at bounding box center [407, 315] width 383 height 3
click at [574, 314] on div "Add chapter 01:57" at bounding box center [407, 316] width 383 height 21
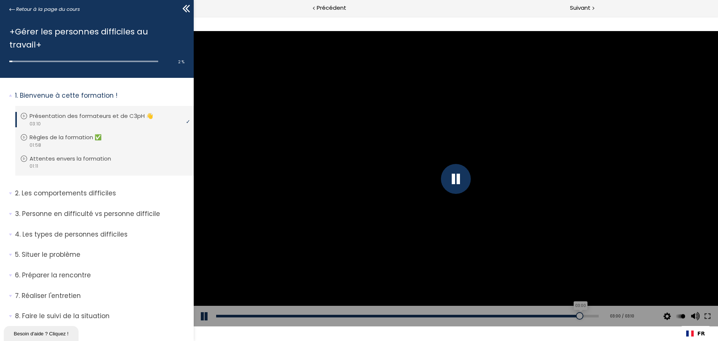
click at [574, 317] on div "03:00" at bounding box center [407, 315] width 383 height 3
click at [589, 318] on div "Add chapter 03:05" at bounding box center [407, 316] width 383 height 21
click at [583, 7] on span "Suivant" at bounding box center [580, 7] width 21 height 9
click at [583, 13] on div "Suivant" at bounding box center [587, 8] width 262 height 17
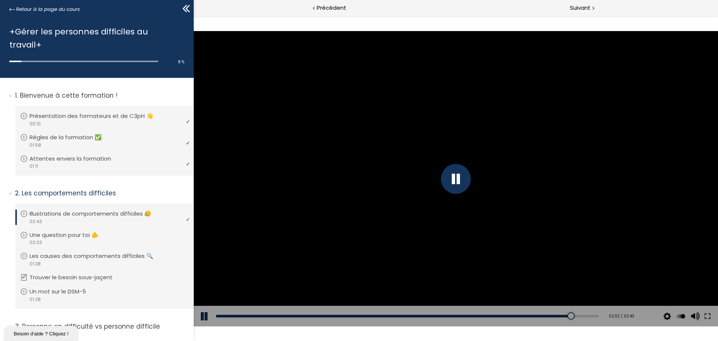
click at [463, 179] on div at bounding box center [456, 179] width 30 height 30
